Goal: Task Accomplishment & Management: Manage account settings

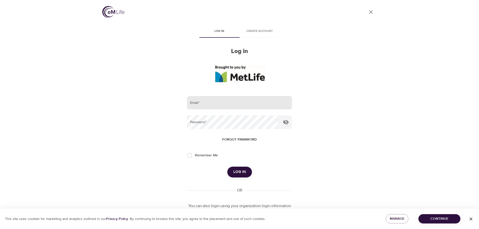
click at [266, 106] on input "email" at bounding box center [239, 103] width 105 height 14
drag, startPoint x: 257, startPoint y: 105, endPoint x: 228, endPoint y: 110, distance: 29.3
click at [228, 110] on form "Email   * [EMAIL_ADDRESS][PERSON_NAME]@idenD2016! Password   * Forgot password …" at bounding box center [239, 136] width 105 height 81
type input "[EMAIL_ADDRESS][PERSON_NAME][DOMAIN_NAME]"
click at [234, 170] on span "Log in" at bounding box center [239, 172] width 13 height 7
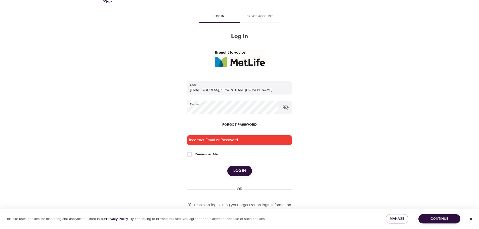
scroll to position [42, 0]
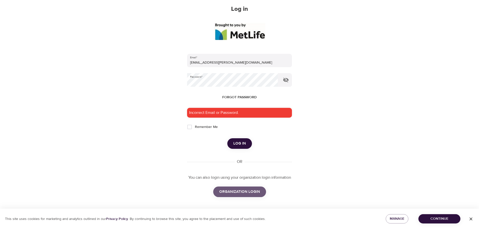
click at [258, 193] on span "ORGANIZATION LOGIN" at bounding box center [239, 191] width 41 height 7
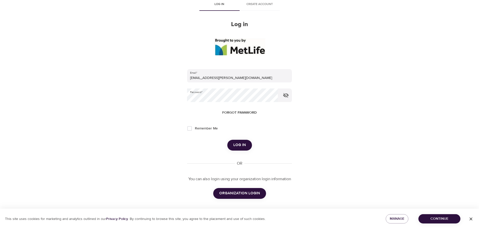
scroll to position [28, 0]
